Goal: Information Seeking & Learning: Learn about a topic

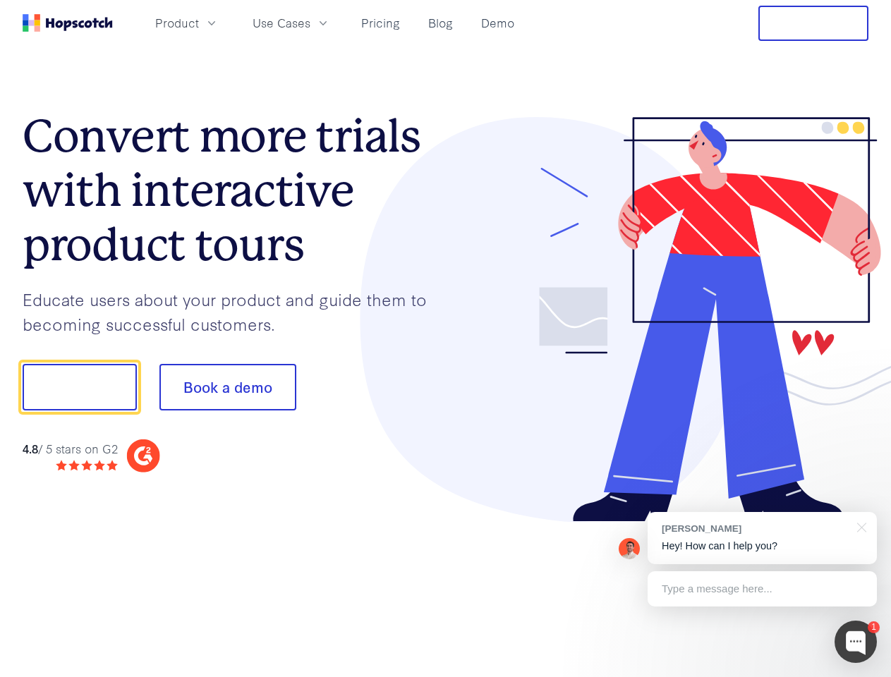
click at [446, 339] on div at bounding box center [657, 320] width 423 height 406
click at [199, 23] on span "Product" at bounding box center [177, 23] width 44 height 18
click at [310, 23] on span "Use Cases" at bounding box center [282, 23] width 58 height 18
click at [813, 23] on button "Free Trial" at bounding box center [813, 23] width 110 height 35
click at [79, 387] on button "Show me!" at bounding box center [80, 387] width 114 height 47
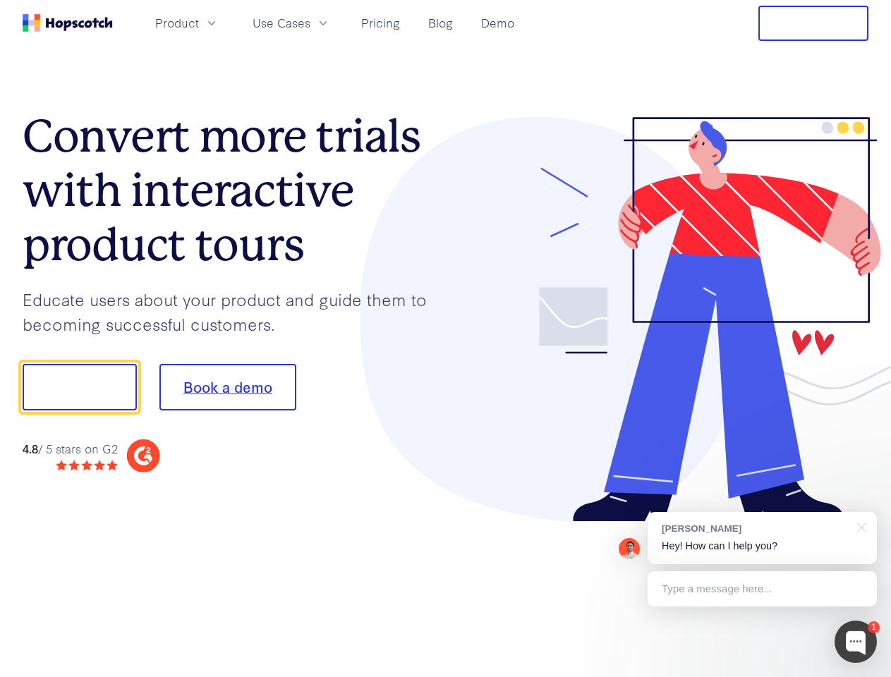
click at [227, 387] on button "Book a demo" at bounding box center [227, 387] width 137 height 47
click at [856, 642] on div at bounding box center [855, 642] width 42 height 42
click at [762, 538] on div "[PERSON_NAME] Hey! How can I help you?" at bounding box center [762, 538] width 229 height 52
click at [859, 526] on div at bounding box center [858, 526] width 35 height 29
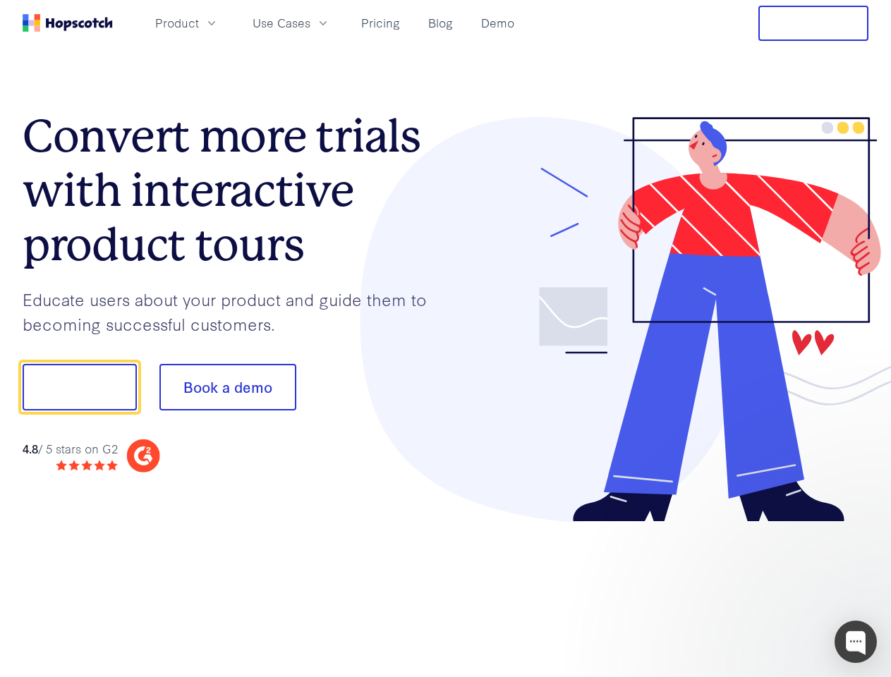
click at [762, 589] on div at bounding box center [744, 385] width 265 height 470
